Goal: Task Accomplishment & Management: Manage account settings

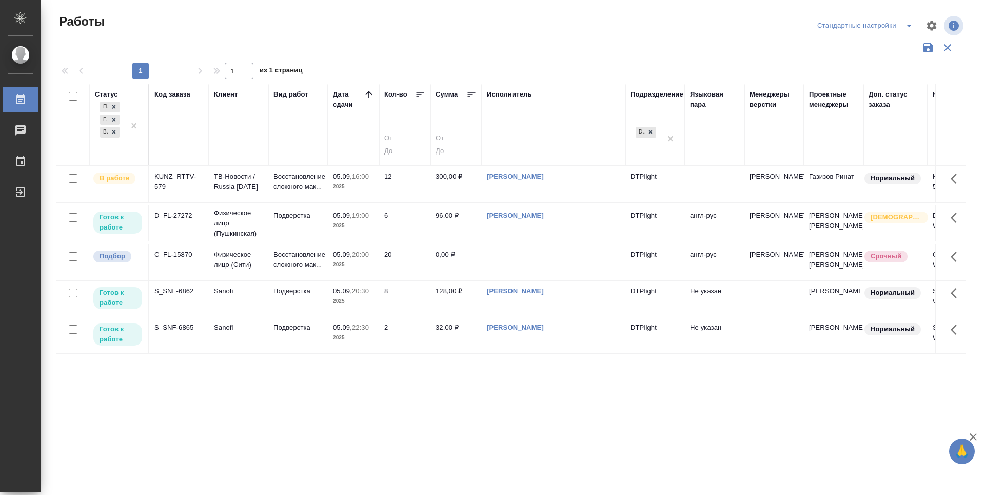
click at [298, 429] on div "Статус Подбор Готов к работе В работе Код заказа Клиент Вид работ Дата сдачи Ко…" at bounding box center [510, 268] width 909 height 369
click at [103, 222] on p "Готов к работе" at bounding box center [118, 222] width 36 height 21
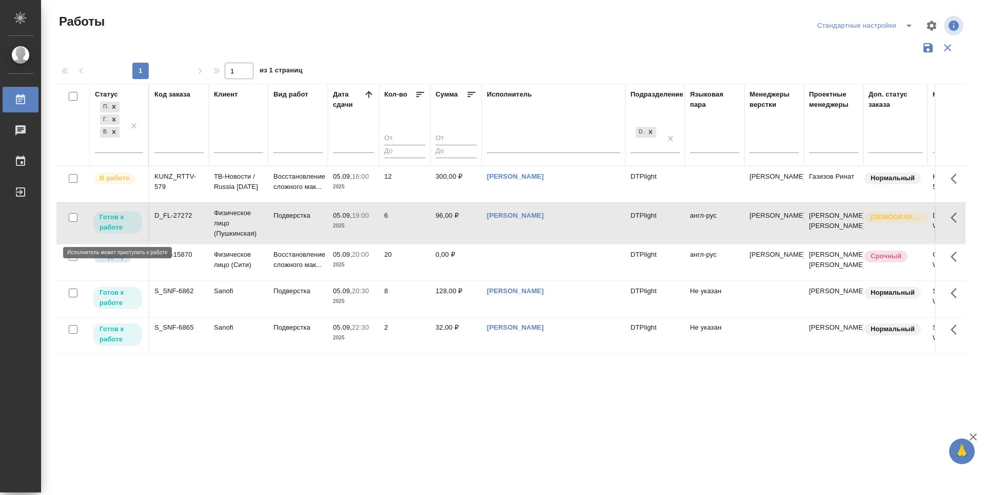
click at [103, 222] on p "Готов к работе" at bounding box center [118, 222] width 36 height 21
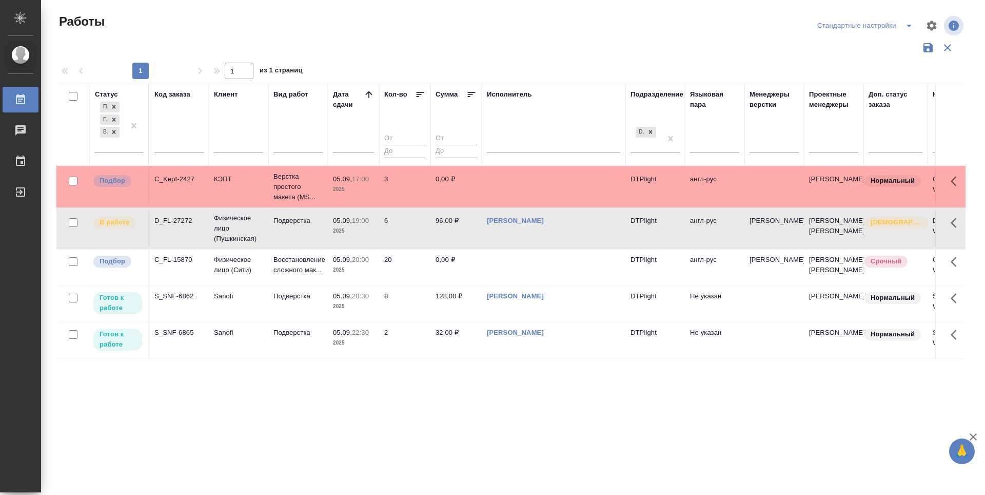
click at [130, 185] on span "Подбор" at bounding box center [112, 180] width 38 height 10
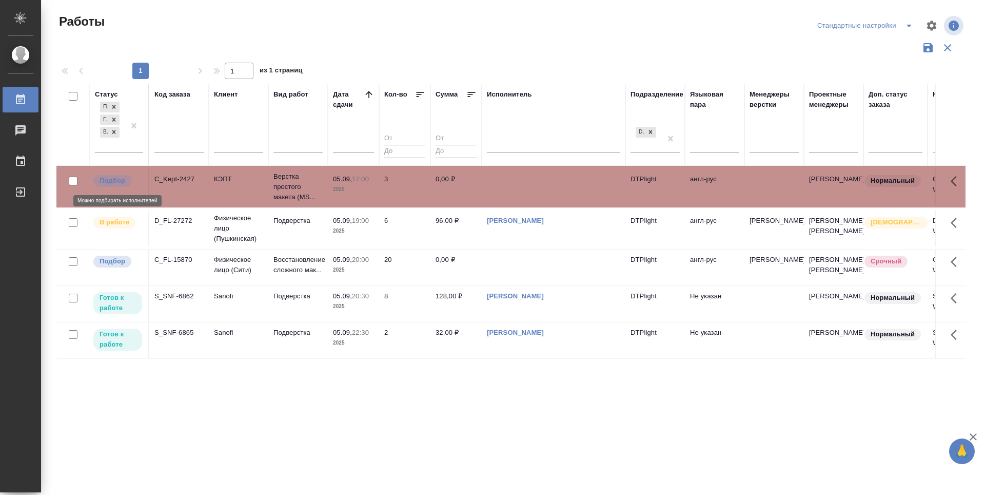
click at [130, 185] on span "Подбор" at bounding box center [112, 180] width 38 height 10
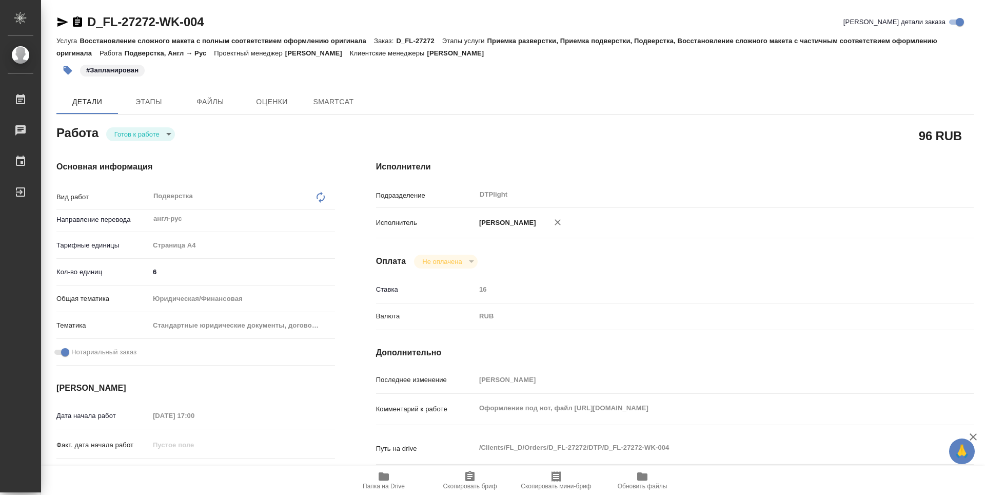
type textarea "x"
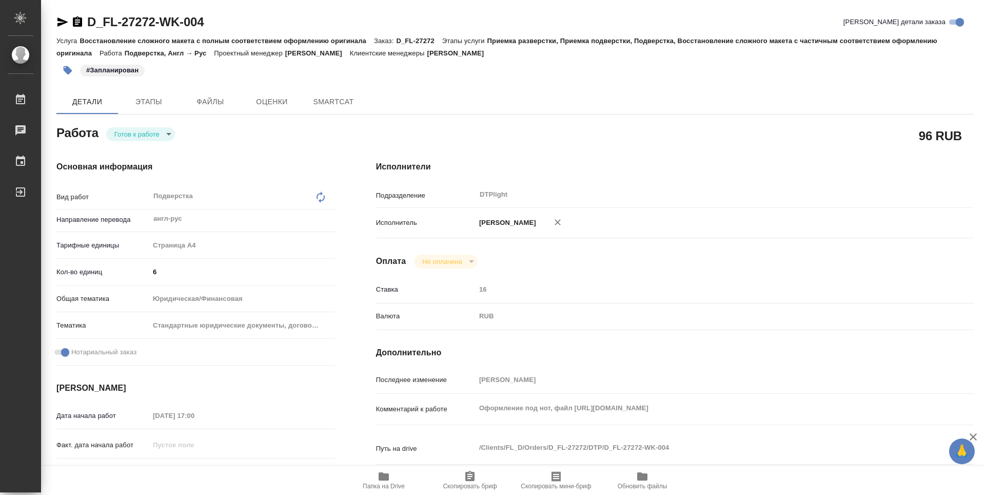
type textarea "x"
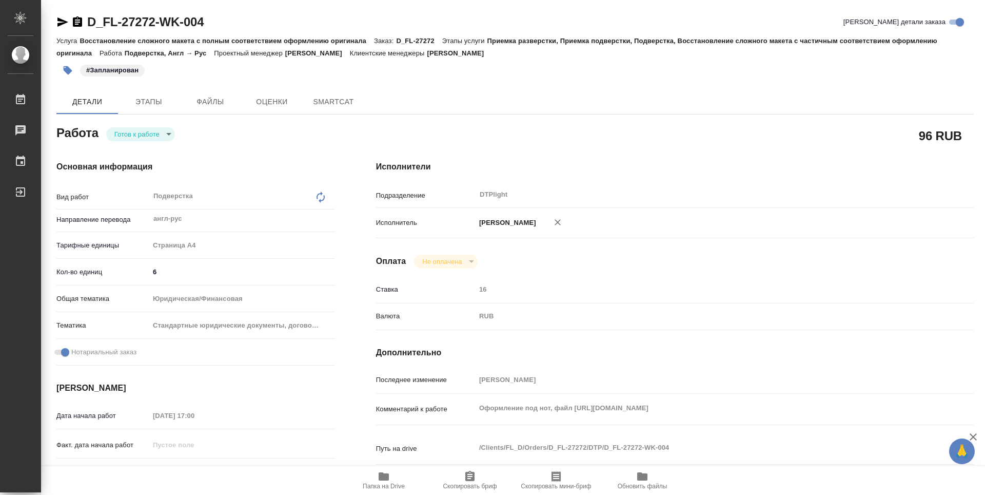
type textarea "x"
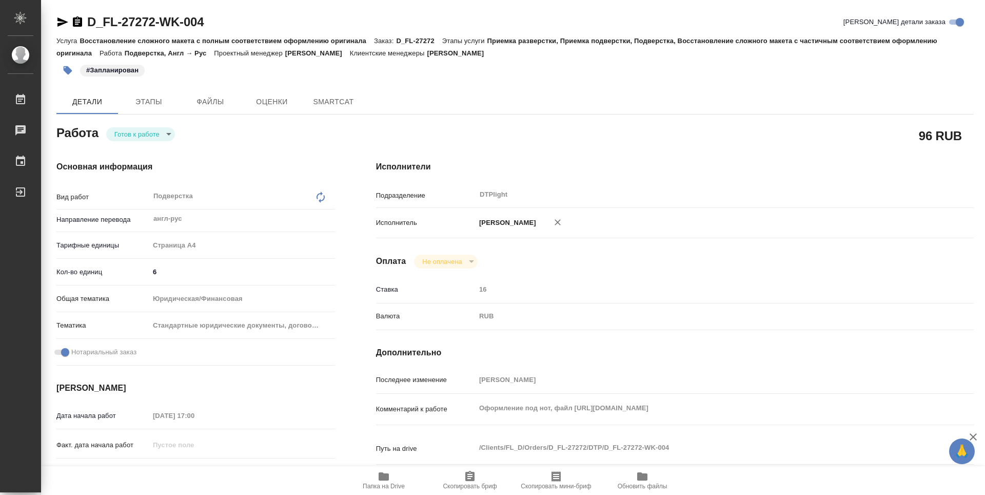
type textarea "x"
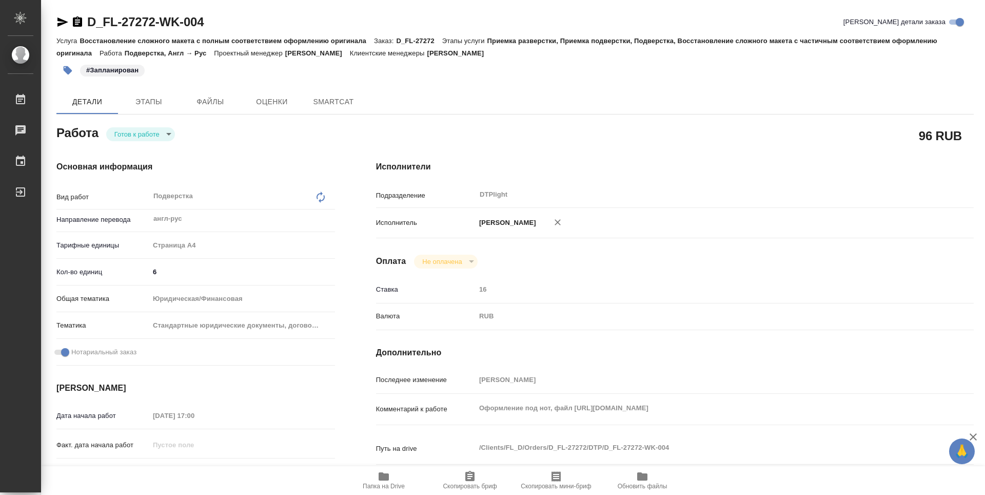
type textarea "x"
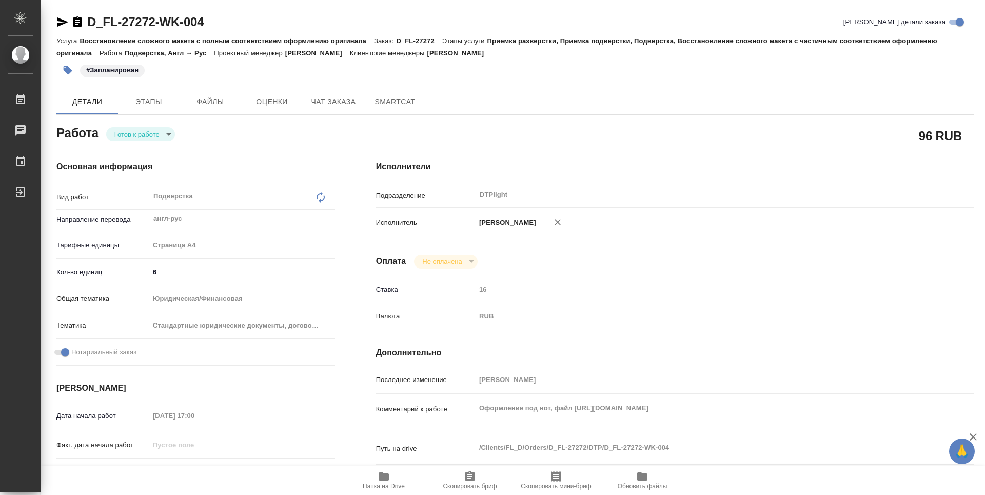
type textarea "x"
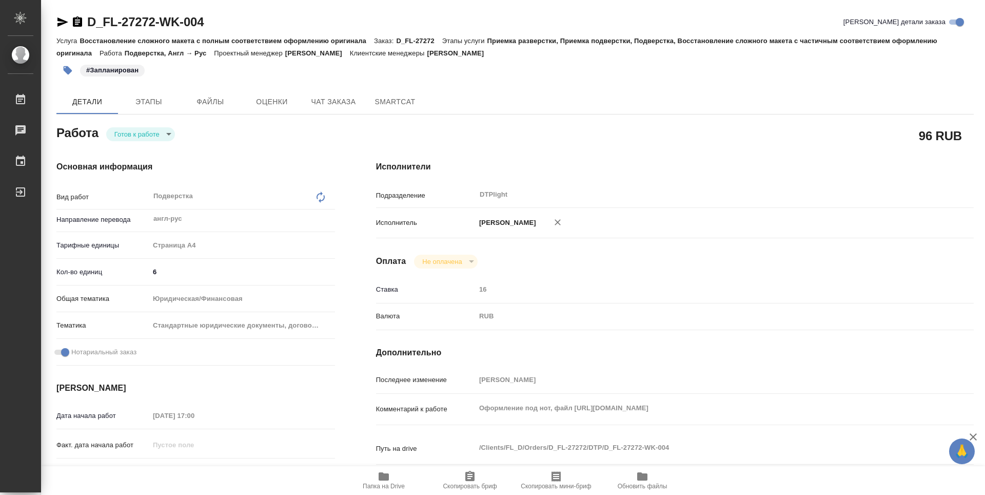
type textarea "x"
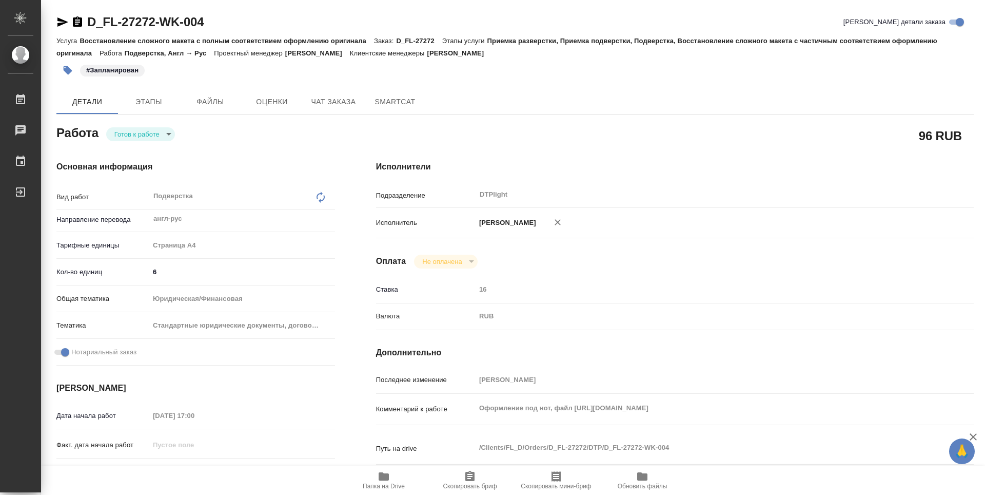
type textarea "x"
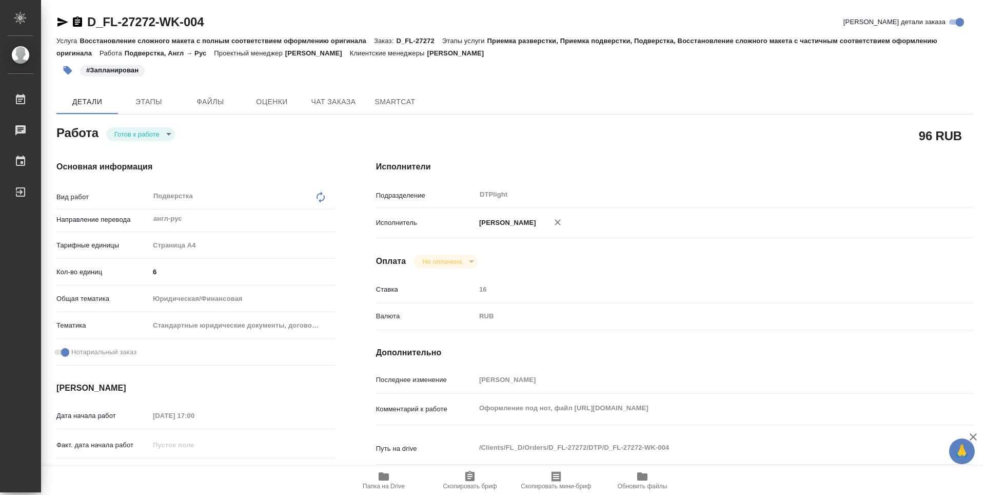
type textarea "x"
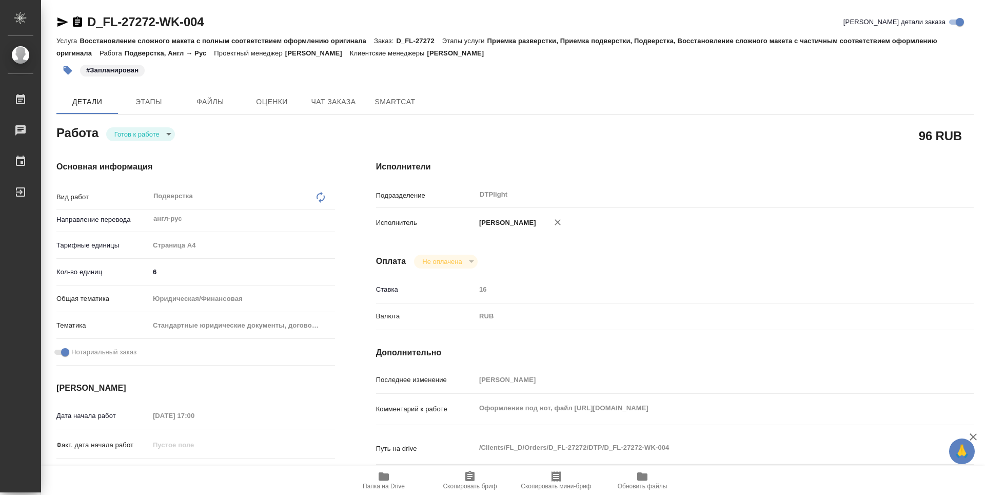
type textarea "x"
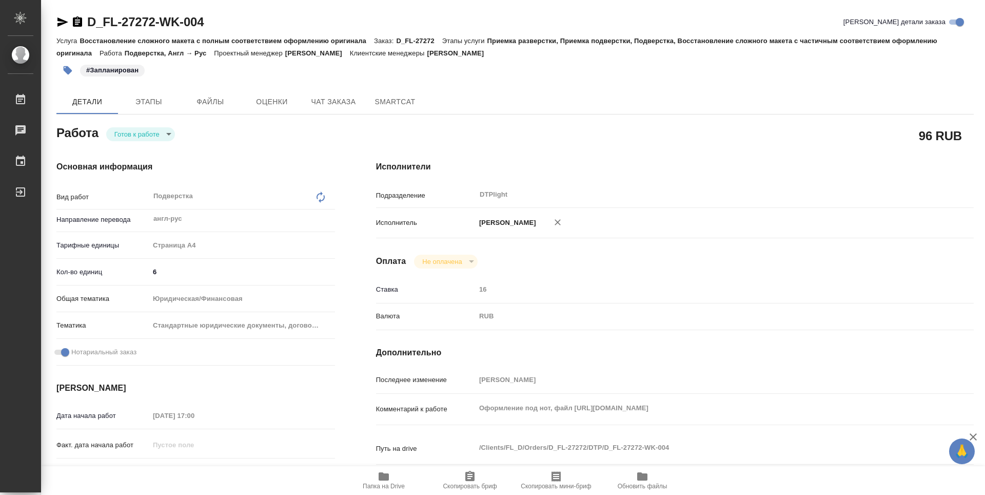
click at [384, 475] on icon "button" at bounding box center [384, 476] width 10 height 8
type textarea "x"
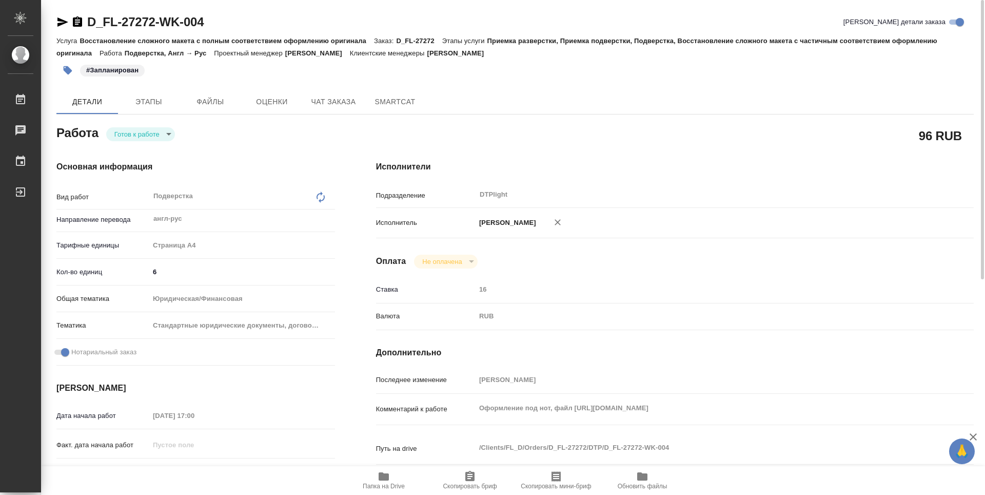
type textarea "x"
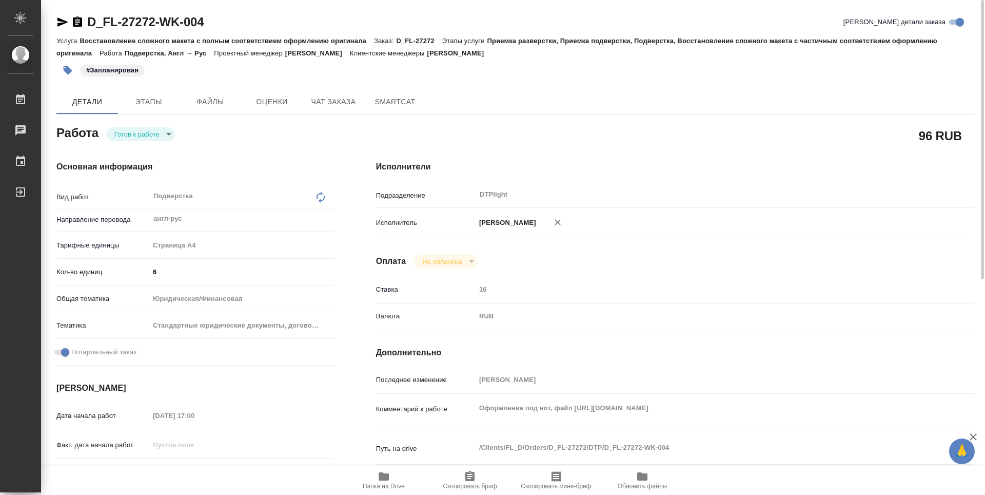
type textarea "x"
click at [60, 21] on icon "button" at bounding box center [62, 21] width 11 height 9
click at [389, 478] on icon "button" at bounding box center [384, 476] width 12 height 12
click at [144, 135] on body "🙏 .cls-1 fill:#fff; AWATERA Zubakova Viktoriya Работы 0 Чаты График Выйти D_FL-…" at bounding box center [492, 247] width 985 height 495
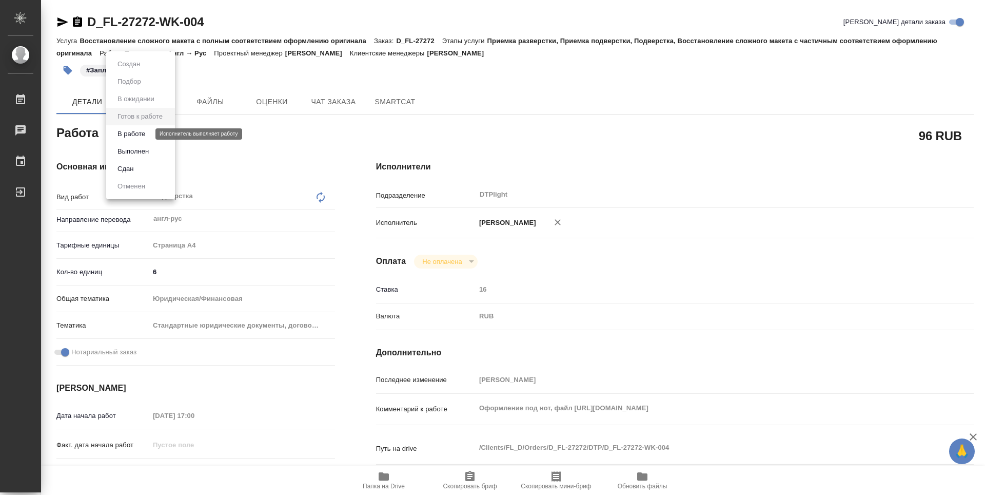
click at [141, 133] on button "В работе" at bounding box center [131, 133] width 34 height 11
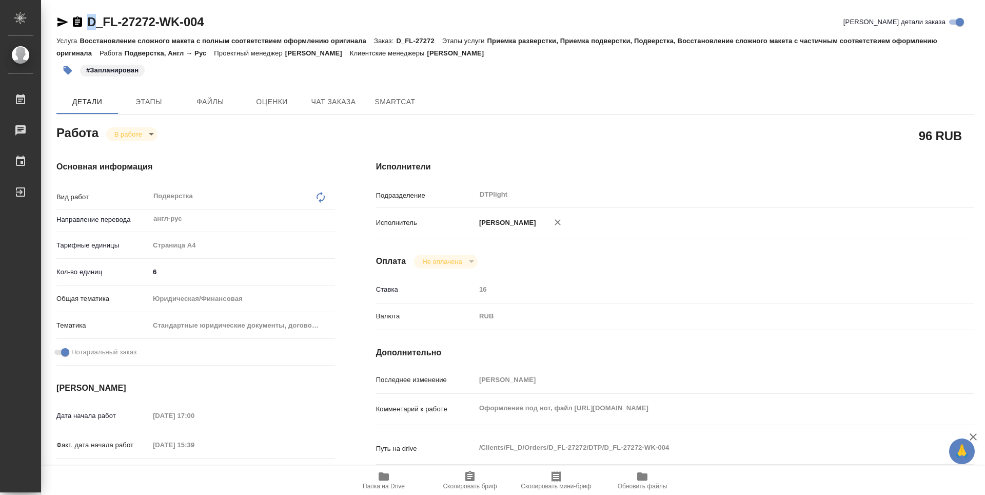
type textarea "x"
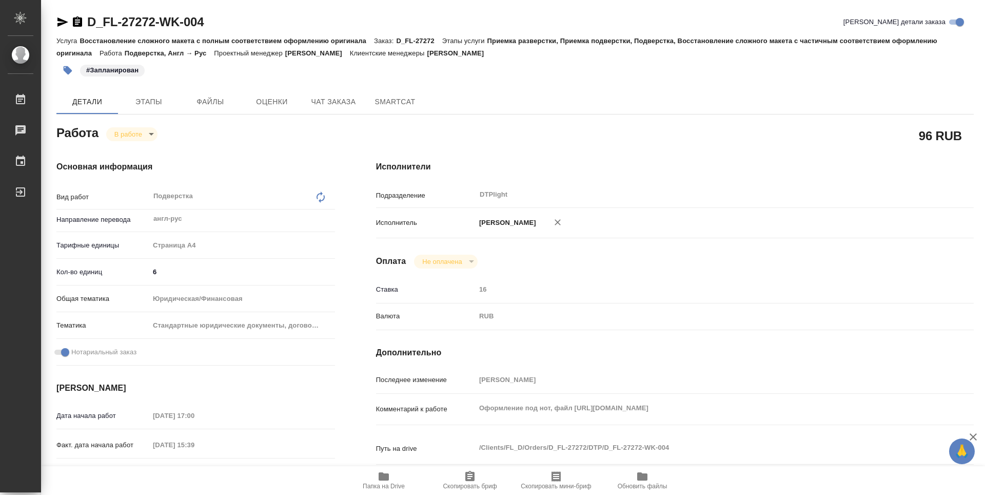
drag, startPoint x: 223, startPoint y: 23, endPoint x: 90, endPoint y: 24, distance: 132.9
click at [90, 24] on div "D_FL-27272-WK-004 Кратко детали заказа" at bounding box center [515, 22] width 918 height 16
type textarea "x"
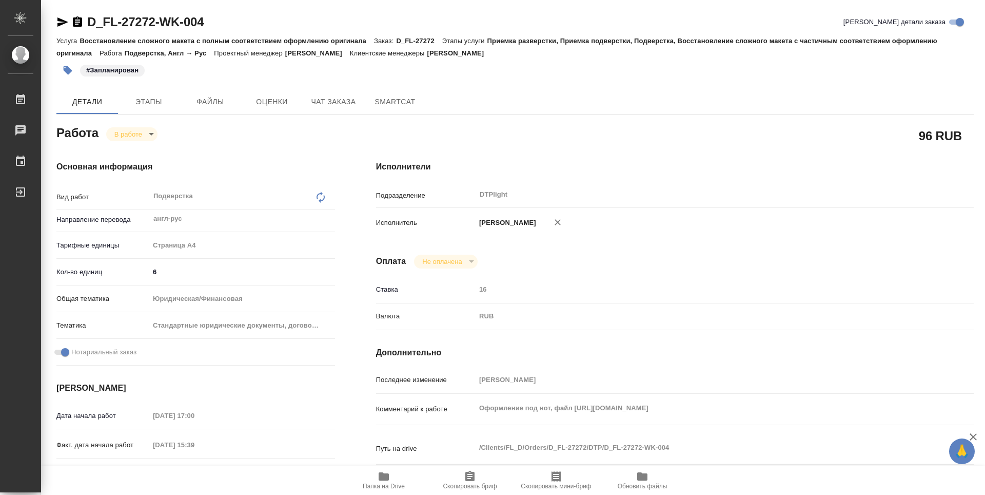
type textarea "x"
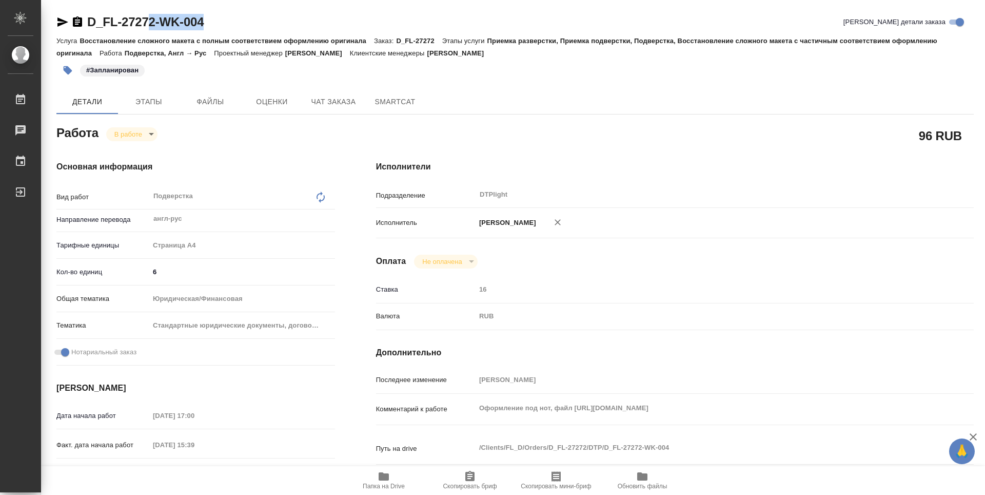
type textarea "x"
drag, startPoint x: 217, startPoint y: 26, endPoint x: 82, endPoint y: 19, distance: 134.6
click at [82, 19] on div "D_FL-27272-WK-004 Кратко детали заказа" at bounding box center [515, 22] width 918 height 16
copy link "D_FL-27272-WK-004"
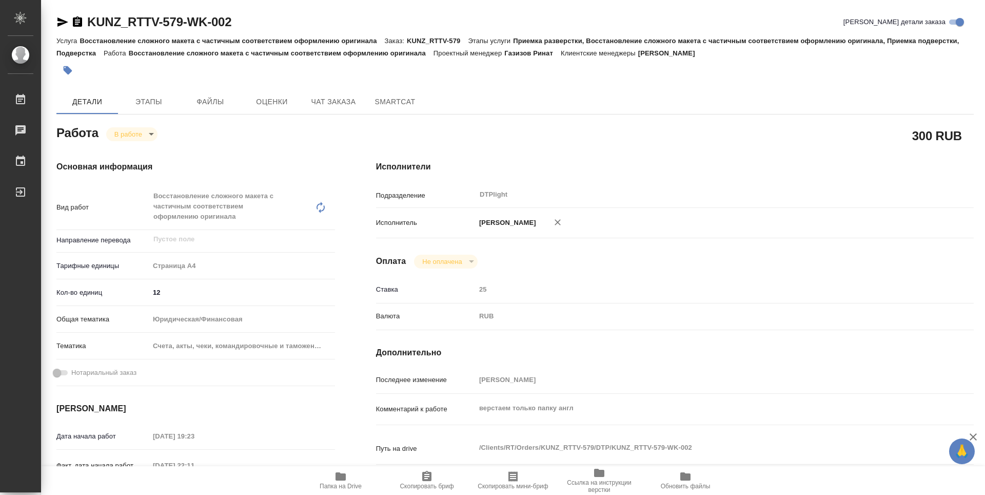
click at [346, 478] on icon "button" at bounding box center [341, 476] width 10 height 8
click at [128, 131] on body "🙏 .cls-1 fill:#fff; AWATERA Zubakova Viktoriya Работы 0 Чаты График Выйти KUNZ_…" at bounding box center [492, 247] width 985 height 495
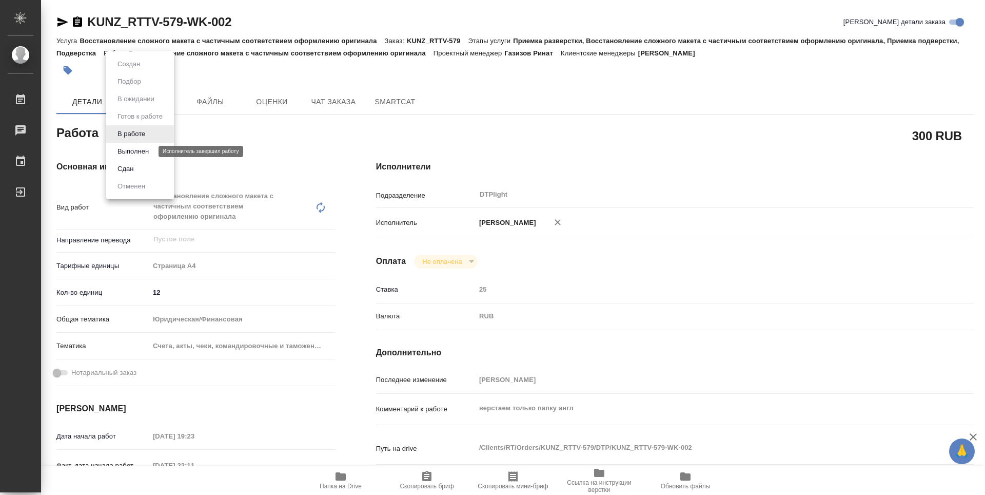
click at [120, 152] on button "Выполнен" at bounding box center [132, 151] width 37 height 11
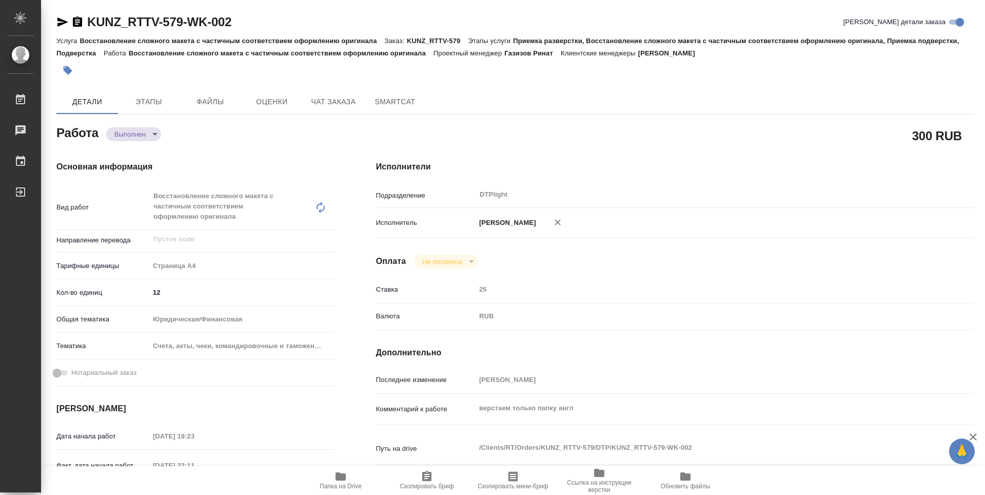
type textarea "x"
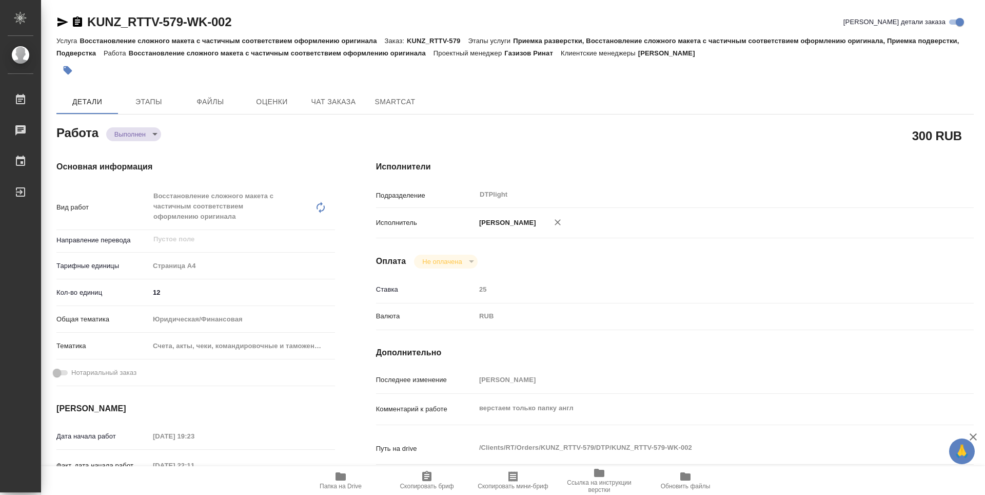
type textarea "x"
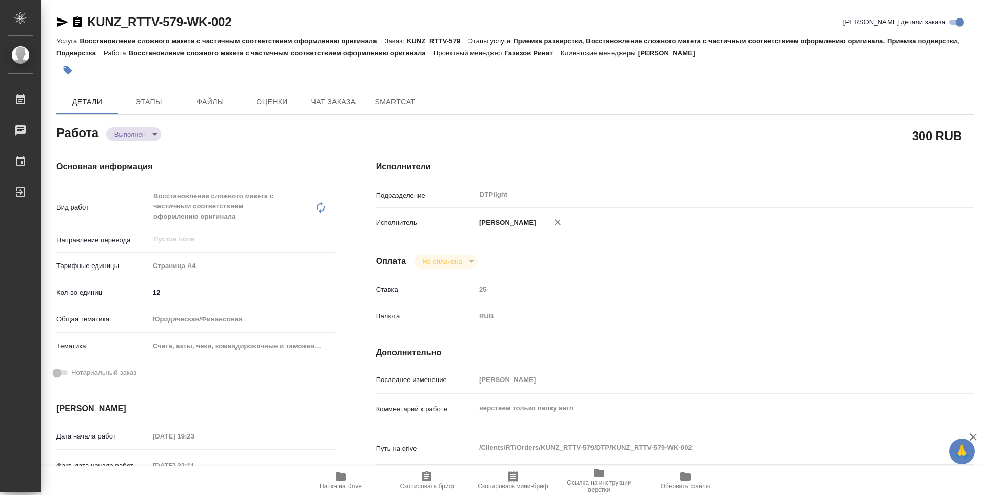
type textarea "x"
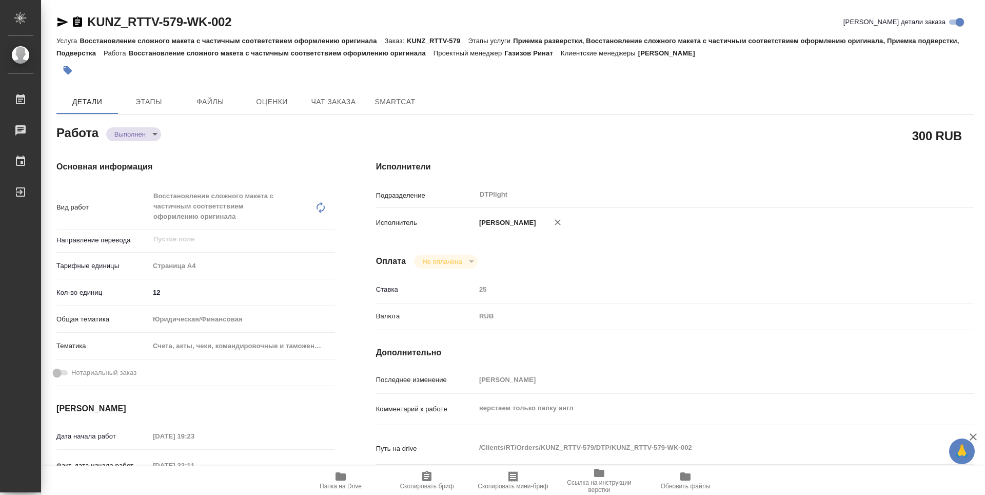
type textarea "x"
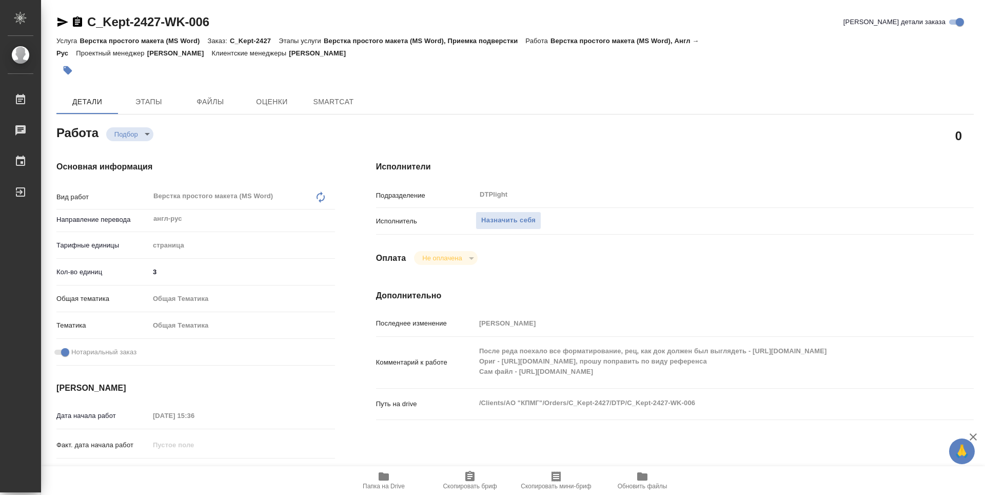
type textarea "x"
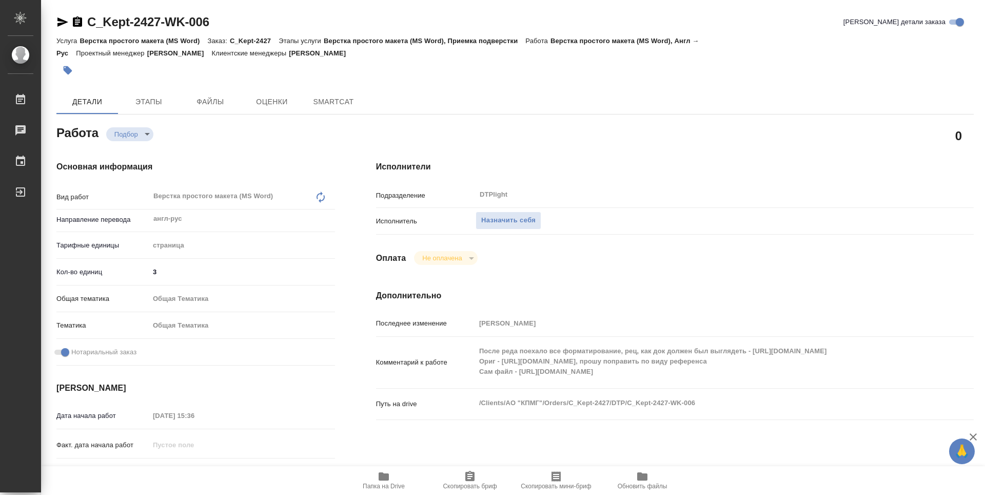
type textarea "x"
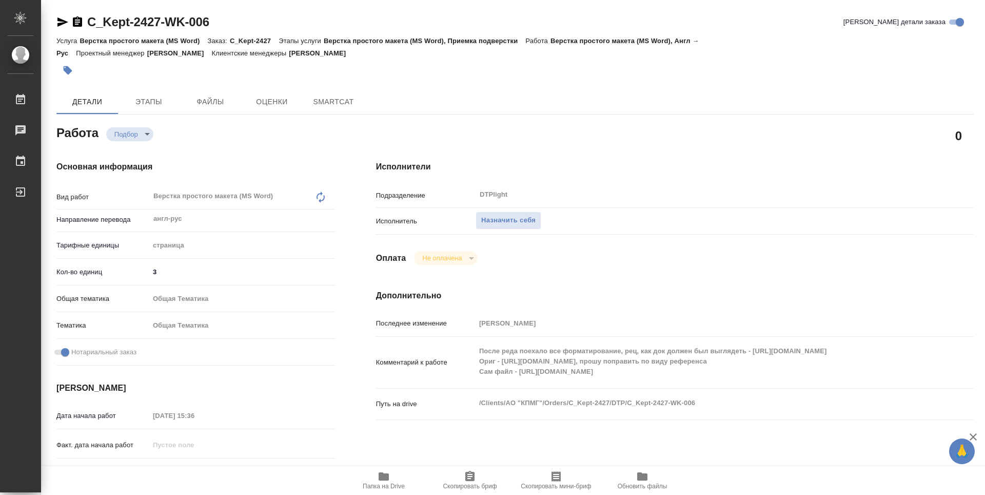
type textarea "x"
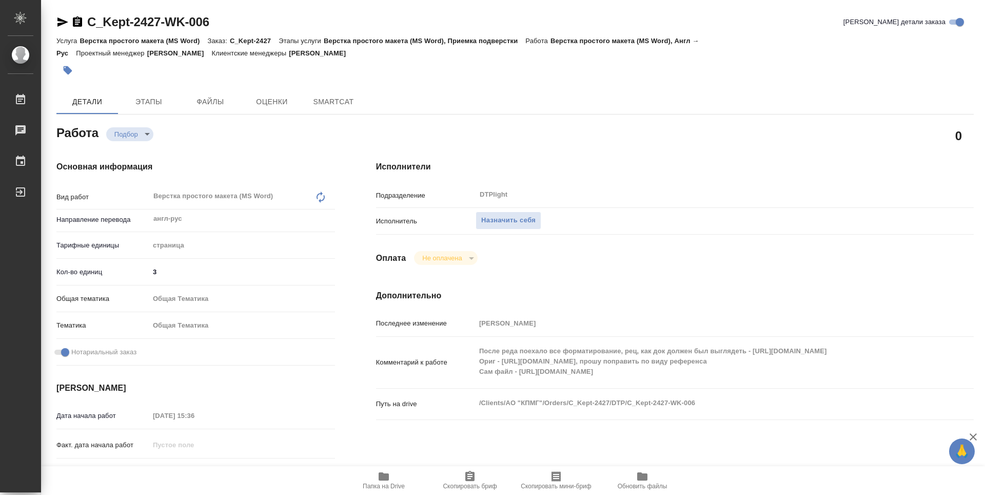
type textarea "x"
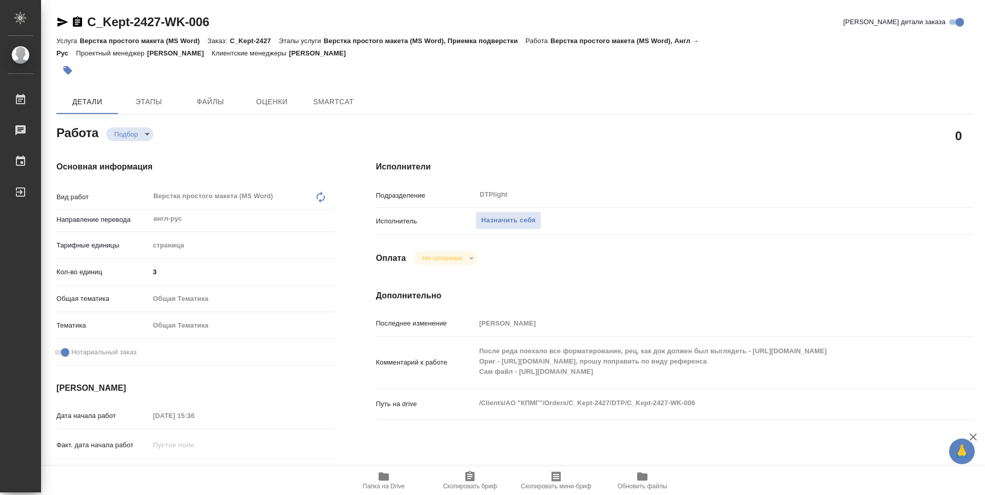
type textarea "x"
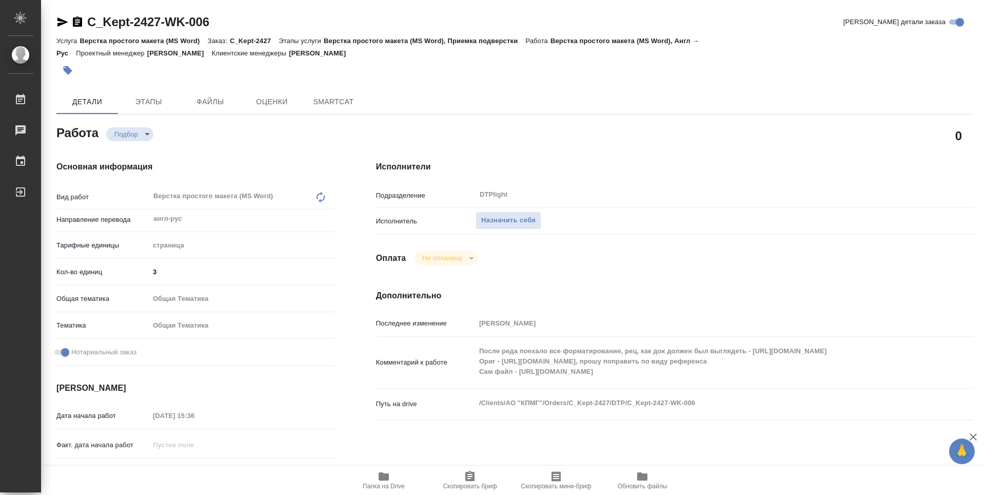
type textarea "x"
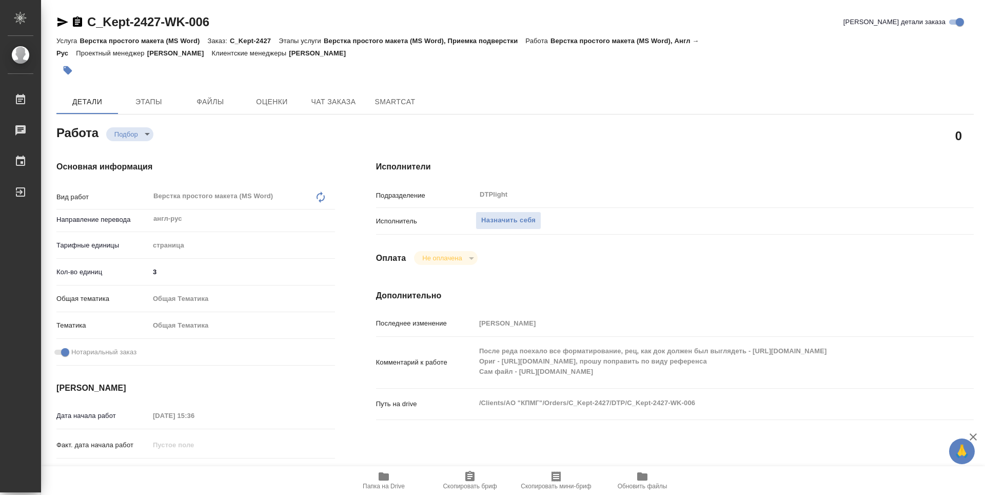
type textarea "x"
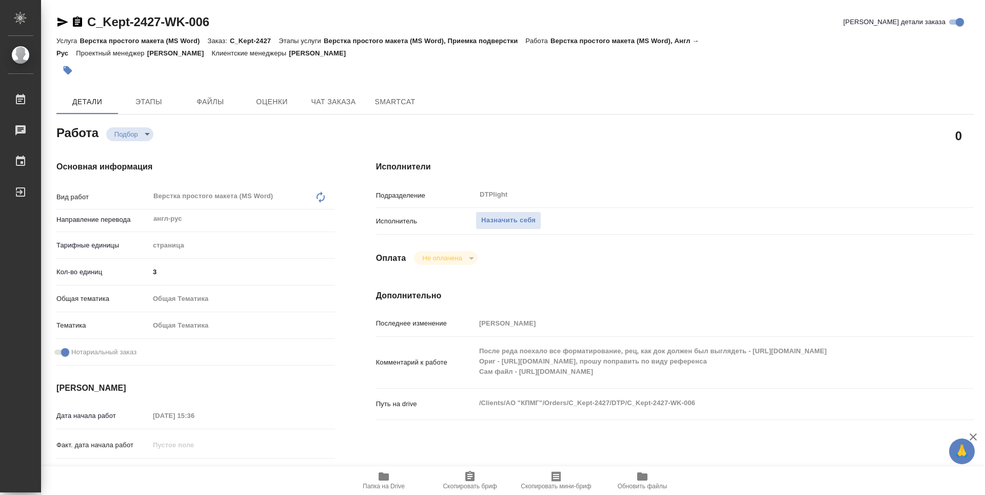
type textarea "x"
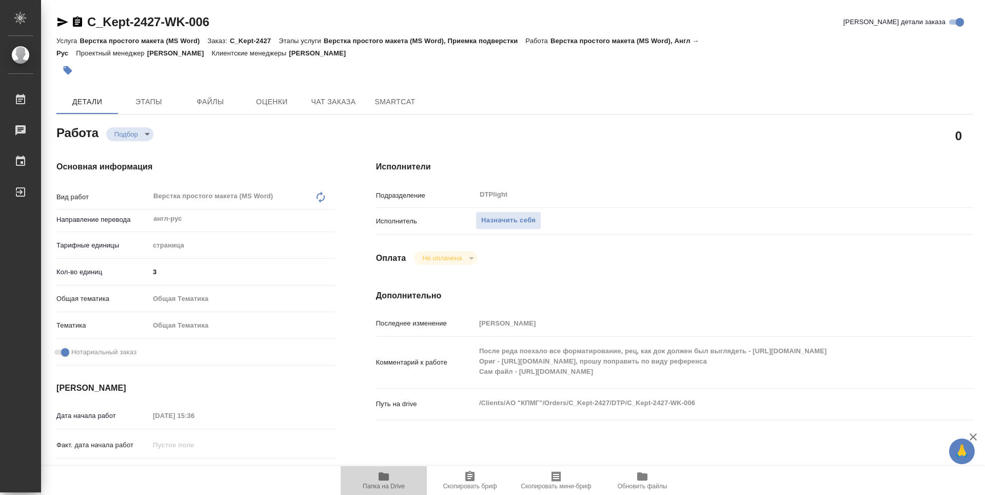
click at [377, 474] on span "Папка на Drive" at bounding box center [384, 479] width 74 height 19
click at [508, 220] on span "Назначить себя" at bounding box center [508, 220] width 54 height 12
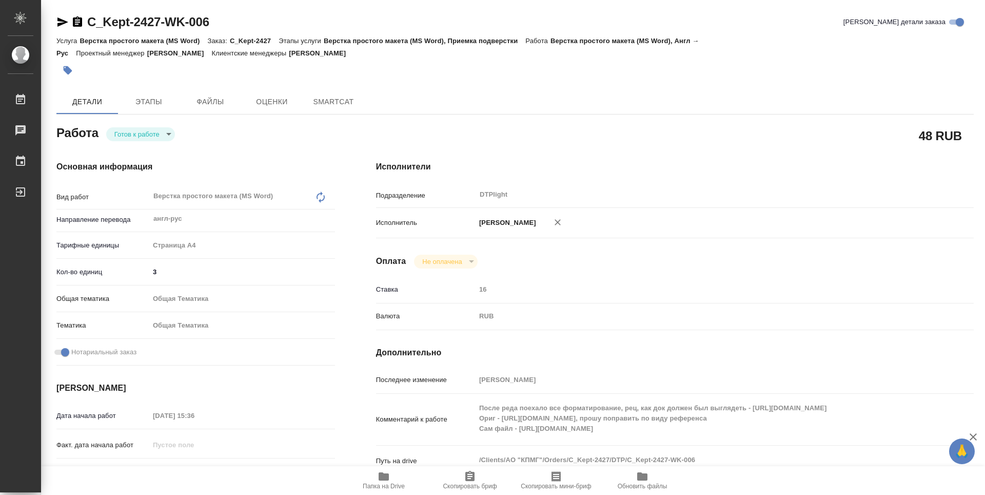
type textarea "x"
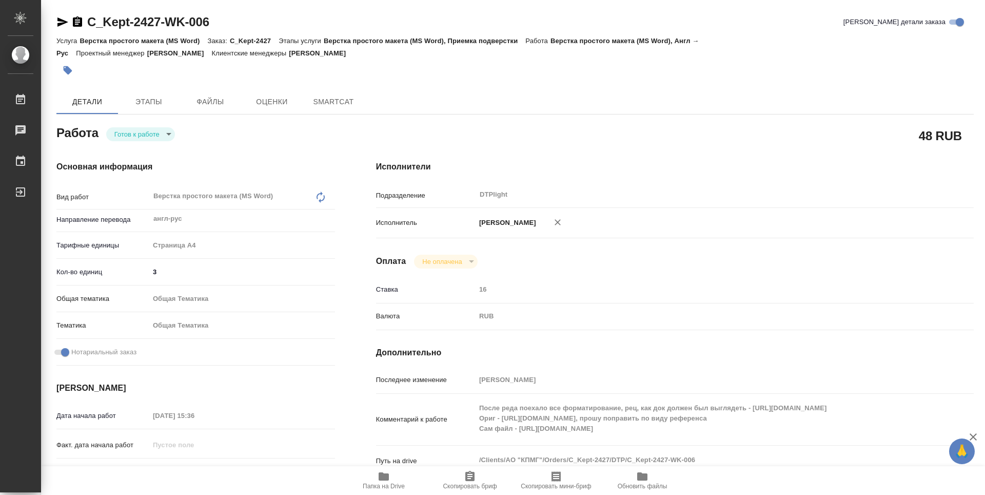
type textarea "x"
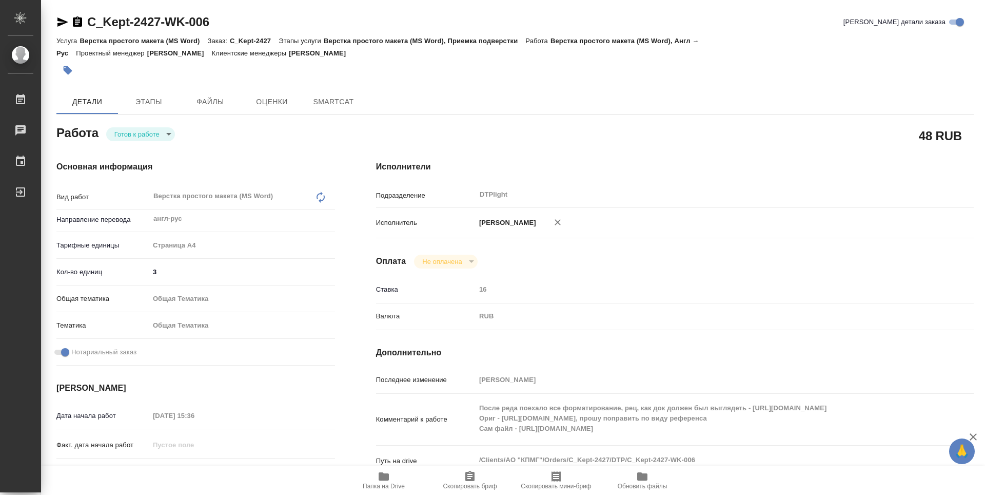
type textarea "x"
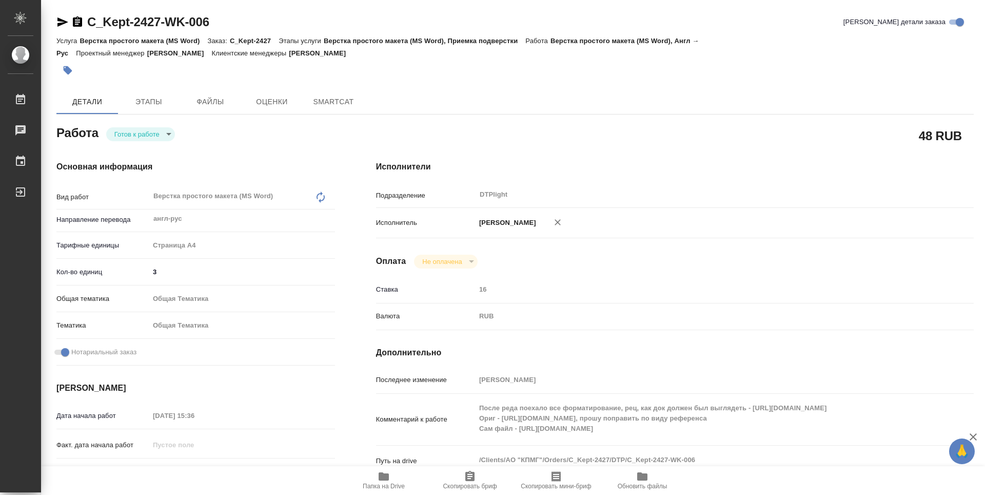
type textarea "x"
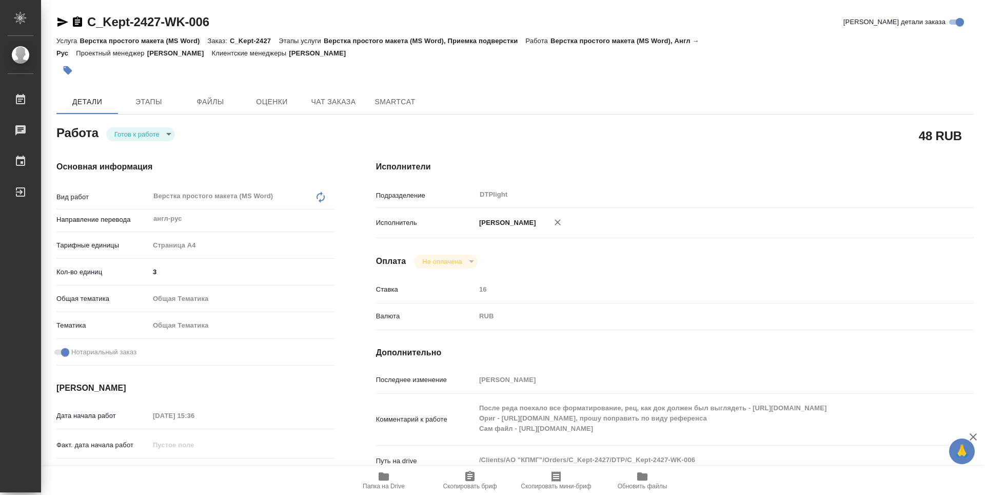
type textarea "x"
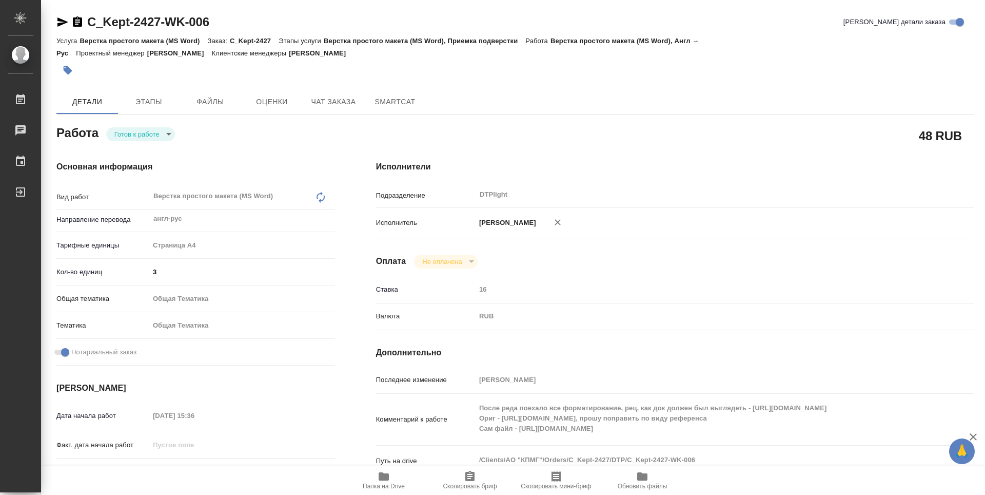
type textarea "x"
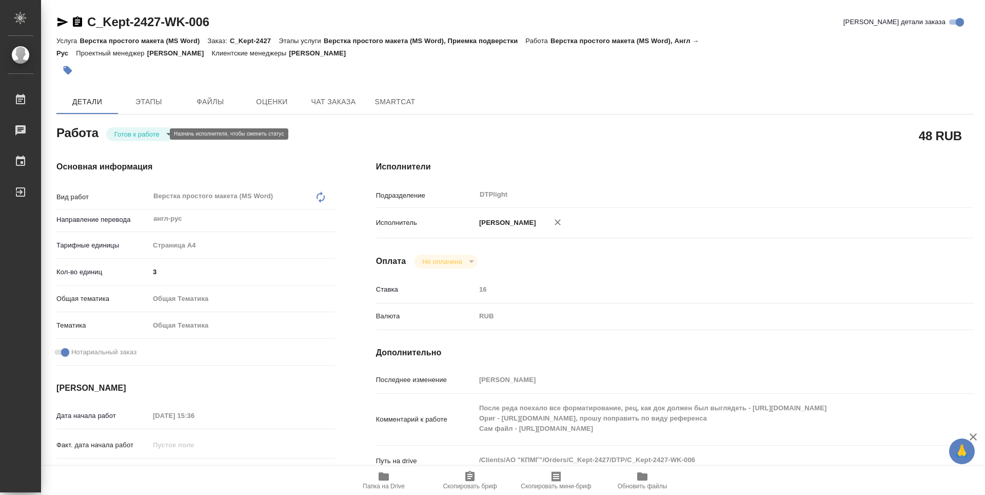
click at [144, 135] on body "🙏 .cls-1 fill:#fff; AWATERA Zubakova Viktoriya Работы Чаты График Выйти C_Kept-…" at bounding box center [492, 247] width 985 height 495
type textarea "x"
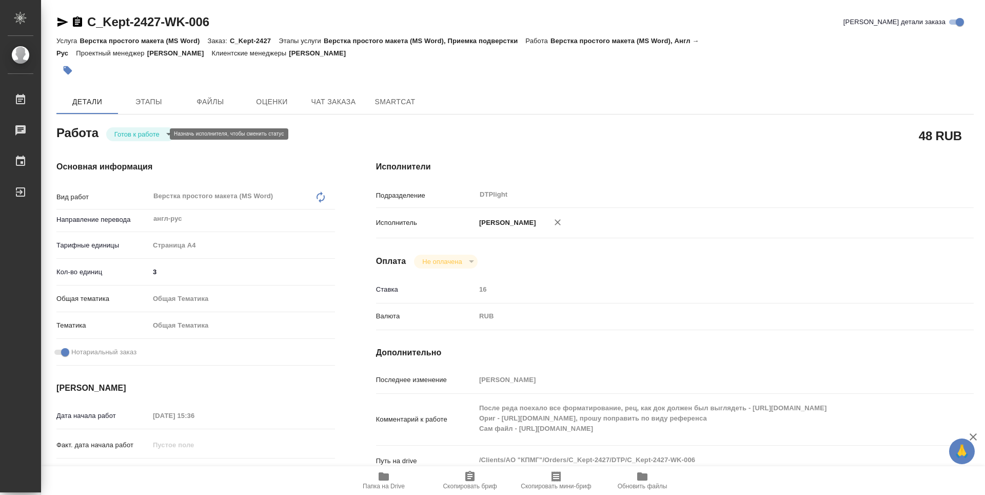
type textarea "x"
click at [146, 136] on button "В работе" at bounding box center [131, 133] width 34 height 11
type textarea "x"
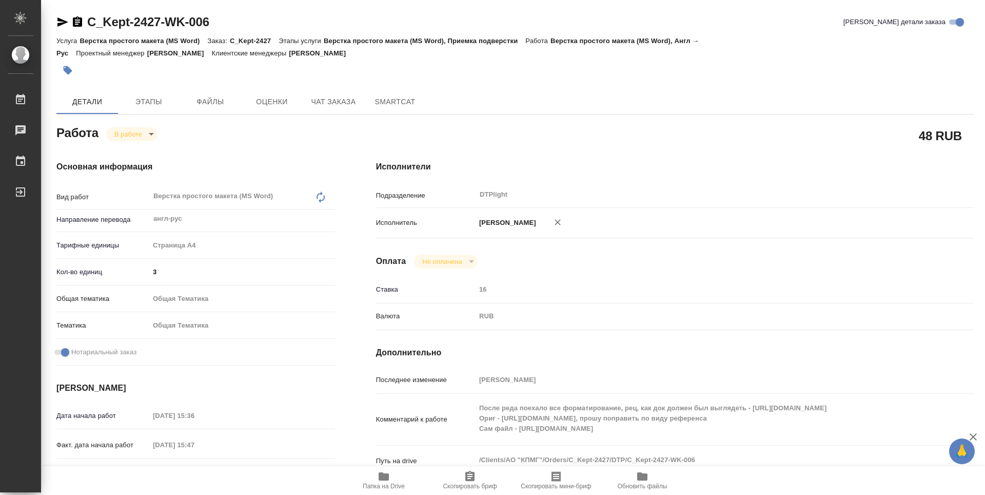
type textarea "x"
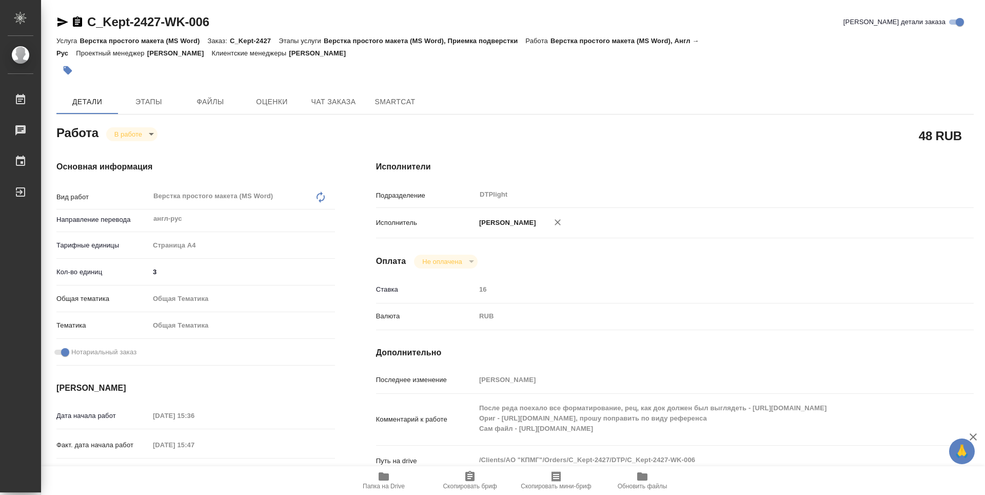
type textarea "x"
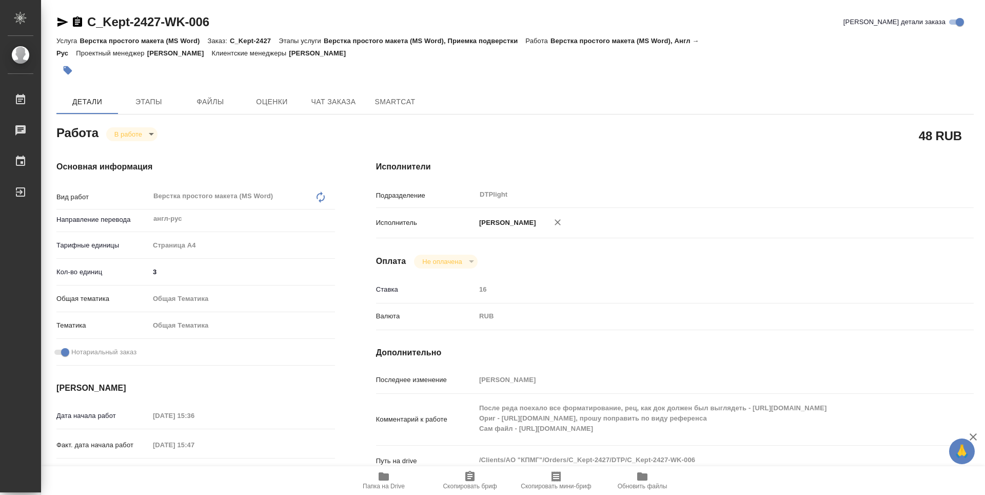
type textarea "x"
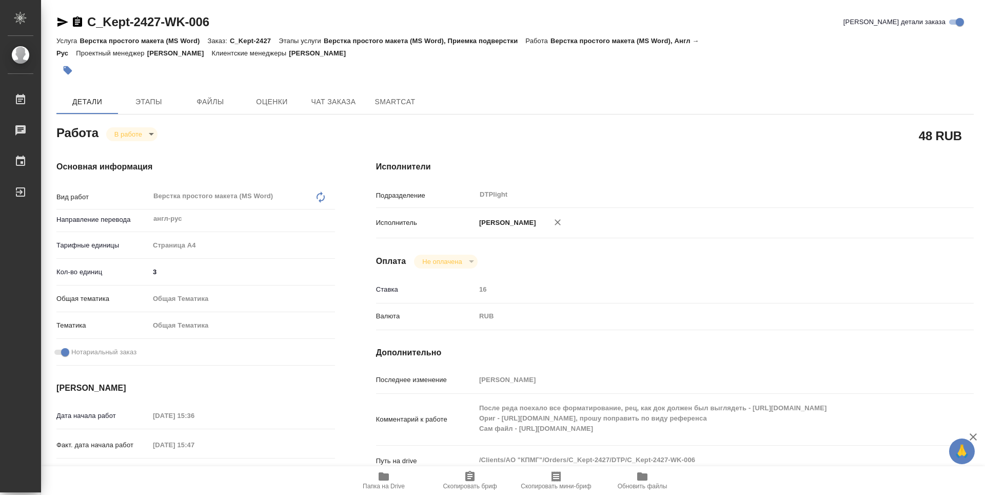
type textarea "x"
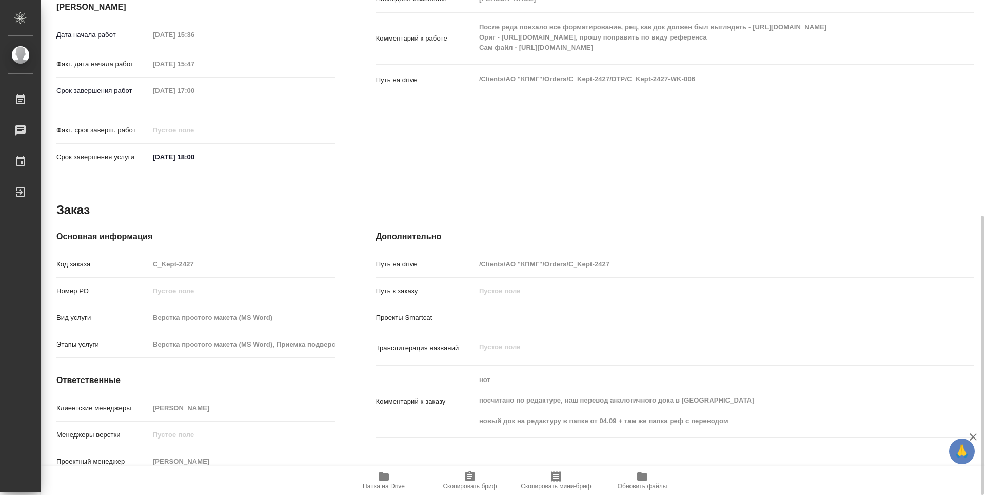
scroll to position [381, 0]
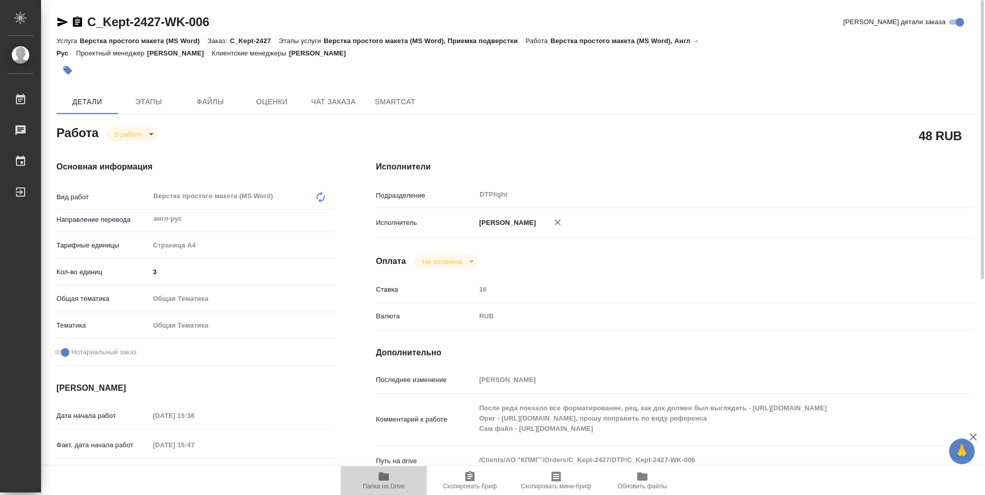
click at [381, 477] on icon "button" at bounding box center [384, 476] width 10 height 8
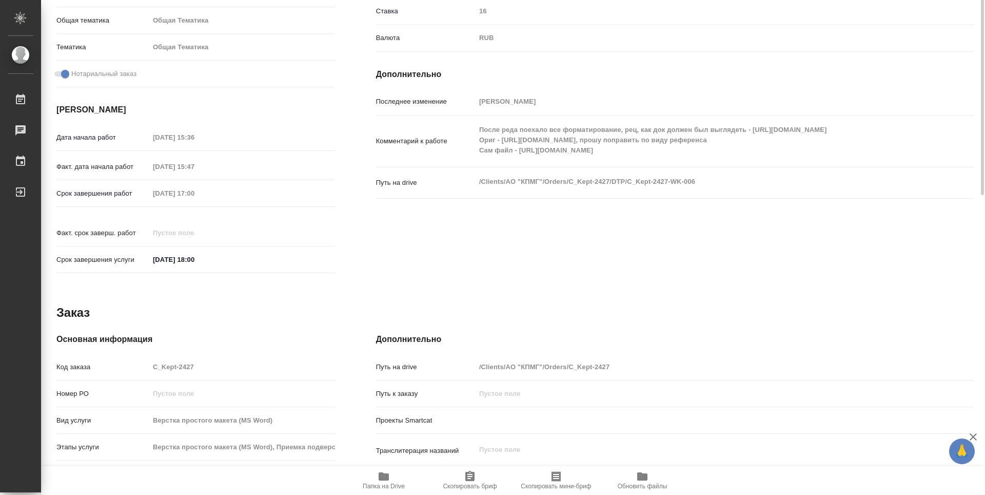
scroll to position [73, 0]
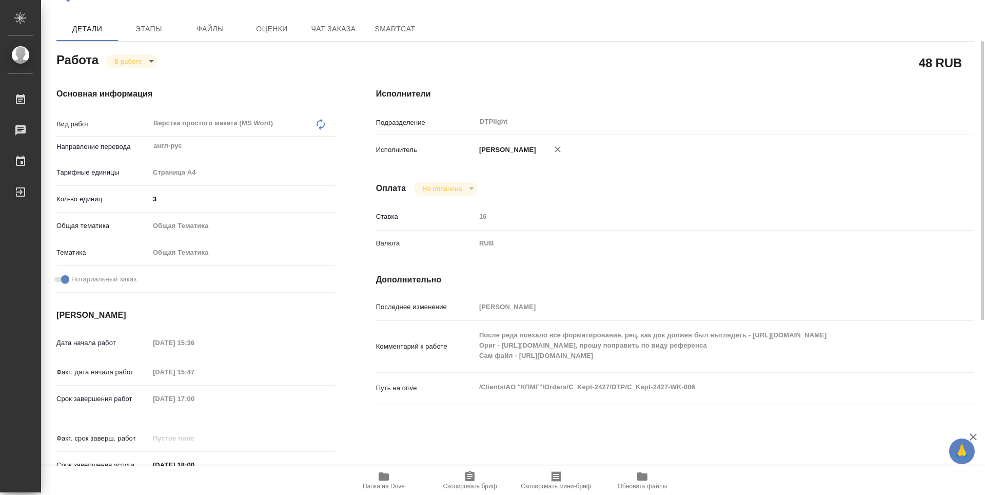
click at [129, 63] on body "🙏 .cls-1 fill:#fff; AWATERA Zubakova Viktoriya Работы 0 Чаты График Выйти C_Kep…" at bounding box center [492, 247] width 985 height 495
drag, startPoint x: 140, startPoint y: 126, endPoint x: 176, endPoint y: 3, distance: 127.9
click at [141, 125] on li "Сдан" at bounding box center [140, 125] width 68 height 17
type textarea "x"
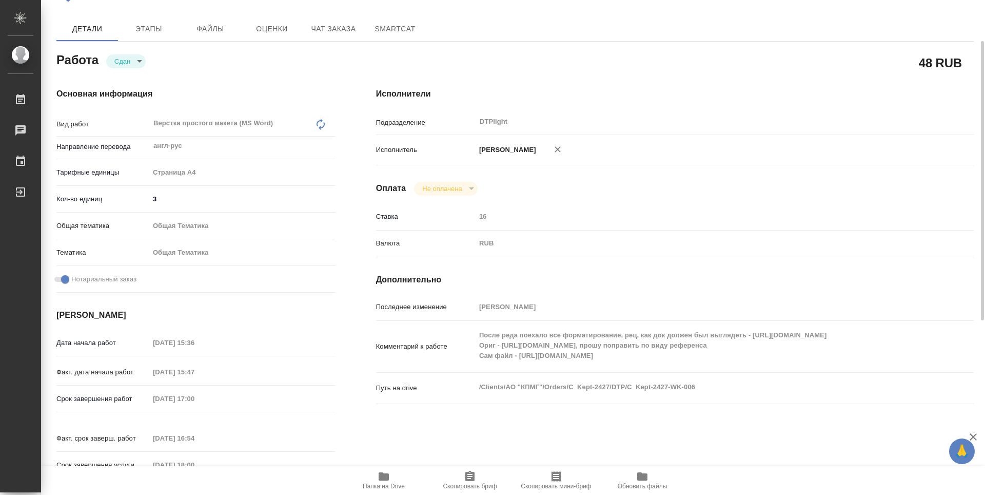
type textarea "x"
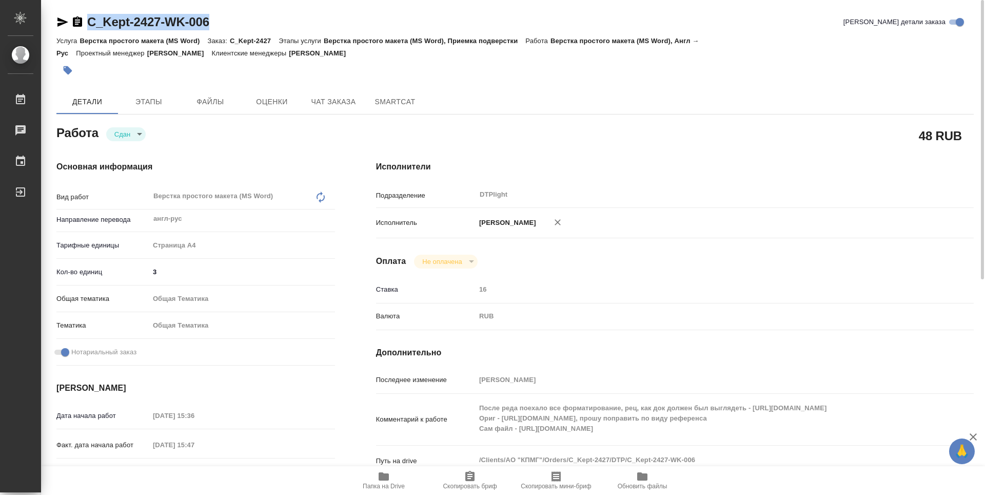
drag, startPoint x: 236, startPoint y: 18, endPoint x: 88, endPoint y: 21, distance: 148.3
click at [88, 21] on div "C_Kept-2427-WK-006 [PERSON_NAME] детали заказа" at bounding box center [515, 22] width 918 height 16
copy link "C_Kept-2427-WK-006"
